Goal: Navigation & Orientation: Find specific page/section

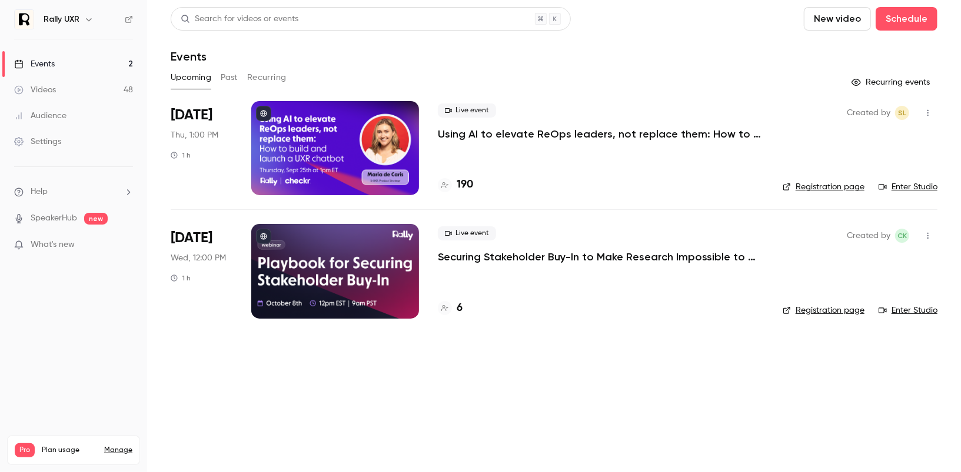
click at [228, 80] on button "Past" at bounding box center [229, 77] width 17 height 19
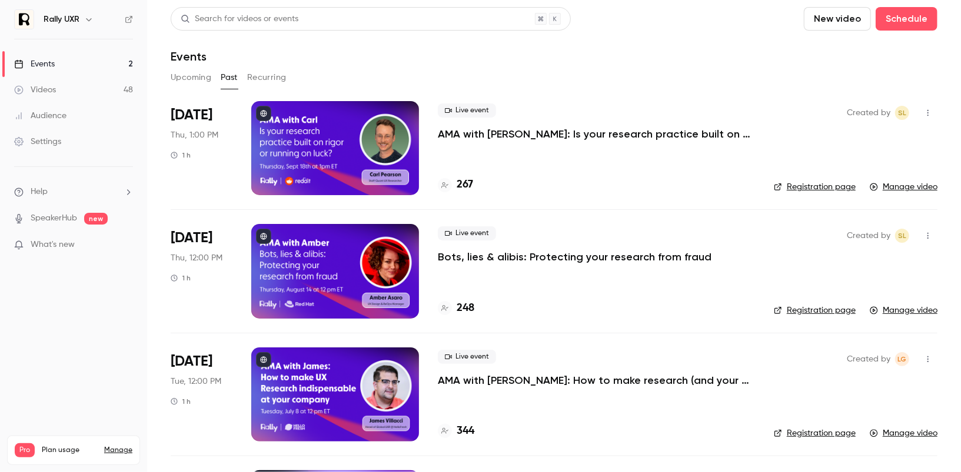
click at [381, 149] on div at bounding box center [335, 148] width 168 height 94
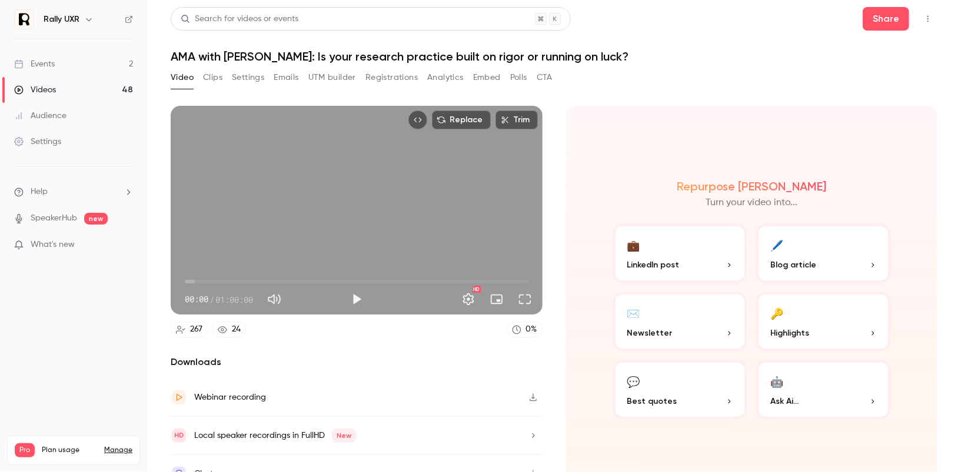
click at [447, 79] on button "Analytics" at bounding box center [445, 77] width 36 height 19
